Goal: Navigation & Orientation: Understand site structure

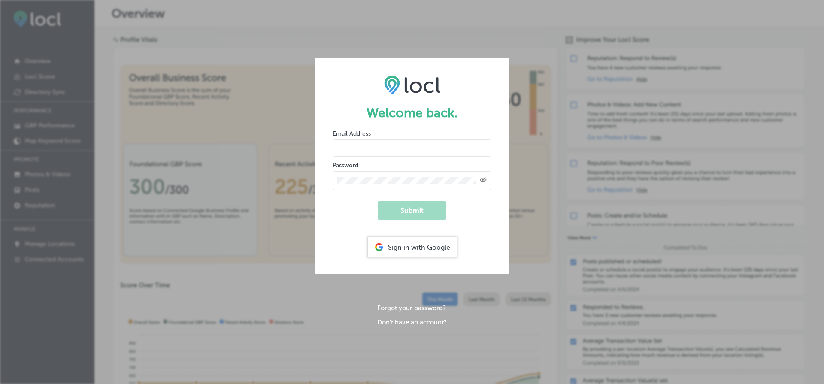
type input "[PERSON_NAME][EMAIL_ADDRESS][DOMAIN_NAME]"
click at [412, 209] on button "Submit" at bounding box center [412, 210] width 69 height 19
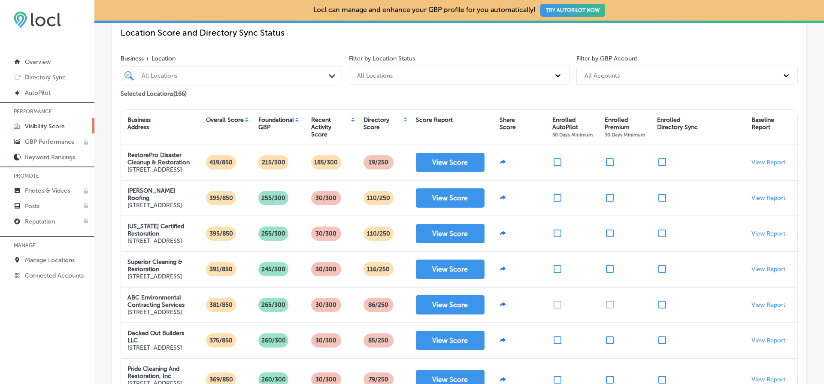
scroll to position [82, 0]
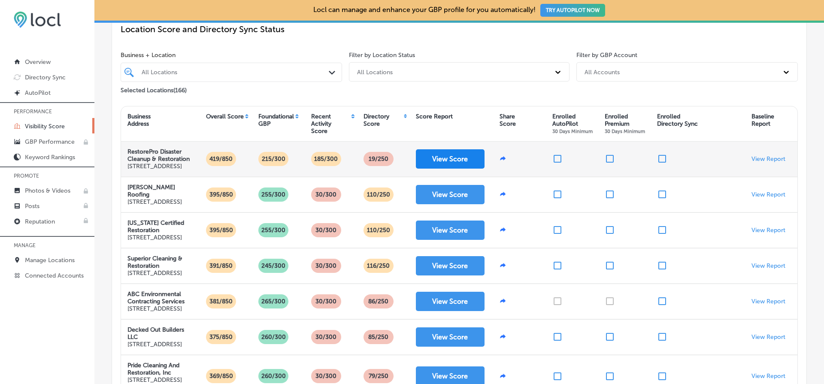
click at [466, 162] on button "View Score" at bounding box center [450, 158] width 69 height 19
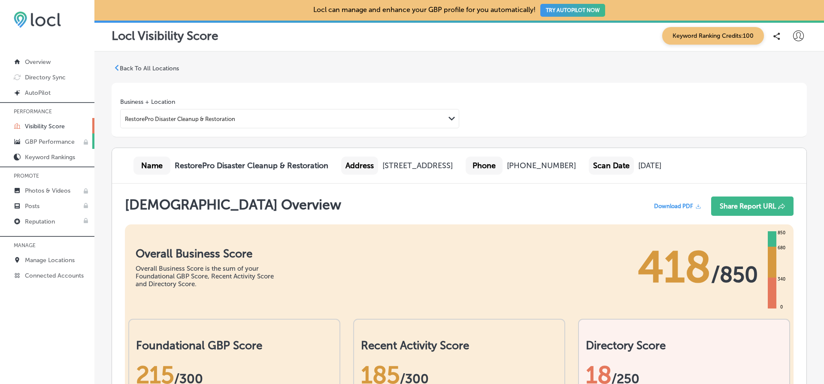
click at [53, 141] on p "GBP Performance" at bounding box center [50, 141] width 50 height 7
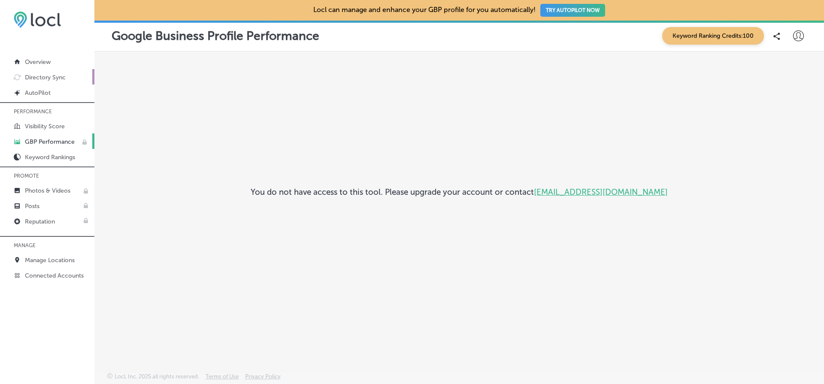
click at [50, 78] on p "Directory Sync" at bounding box center [45, 77] width 41 height 7
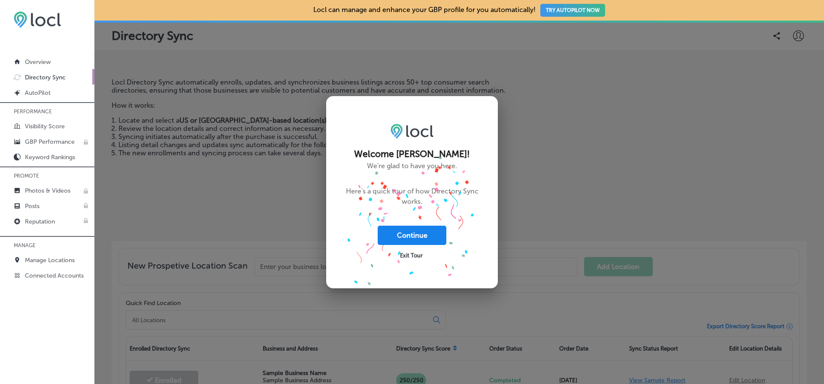
click at [419, 239] on button "Continue" at bounding box center [412, 235] width 69 height 19
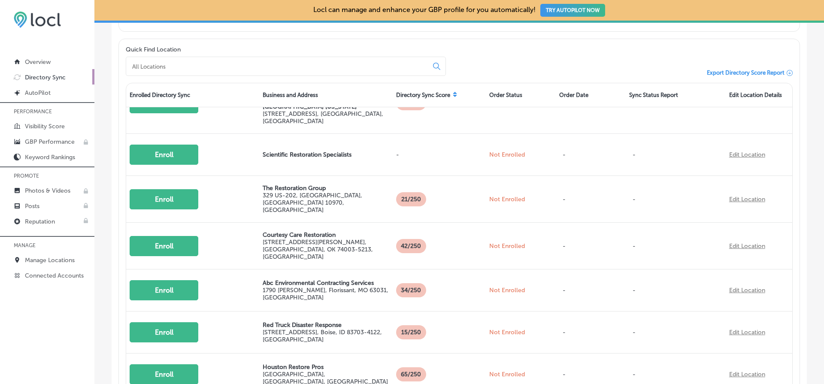
scroll to position [349, 0]
click at [53, 129] on p "Visibility Score" at bounding box center [45, 126] width 40 height 7
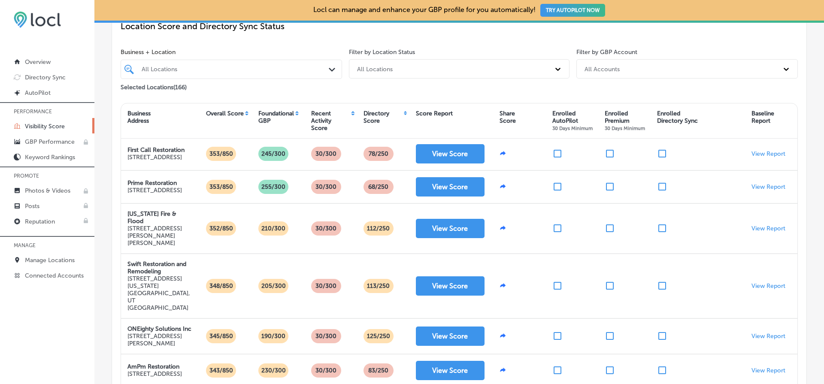
scroll to position [83, 0]
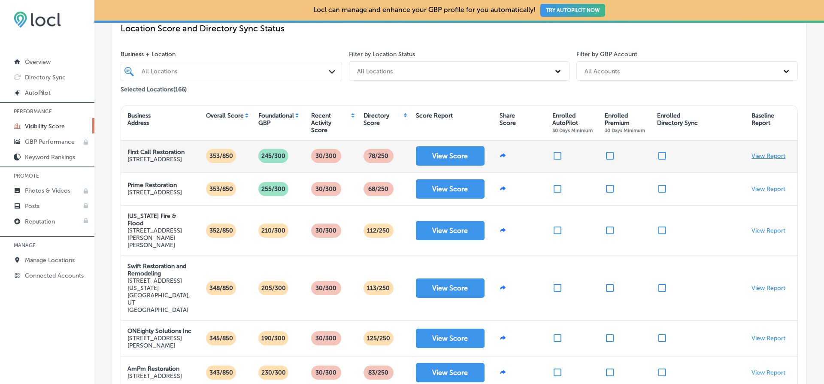
click at [766, 160] on p "View Report" at bounding box center [769, 155] width 34 height 7
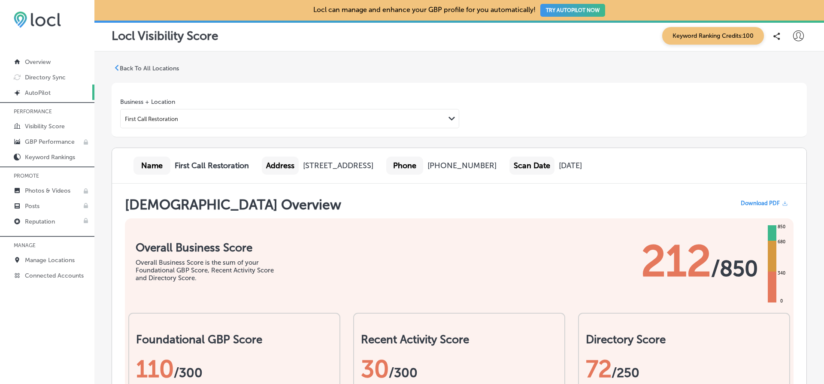
click at [36, 91] on p "AutoPilot" at bounding box center [38, 92] width 26 height 7
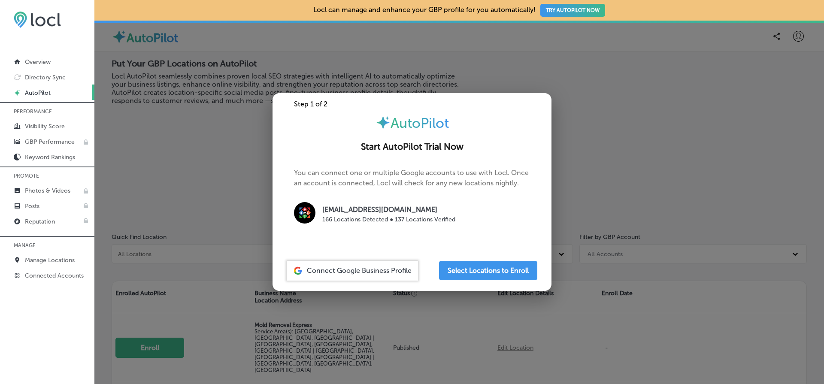
click at [298, 216] on img at bounding box center [304, 212] width 21 height 21
click at [455, 73] on div at bounding box center [412, 192] width 824 height 384
